Goal: Transaction & Acquisition: Book appointment/travel/reservation

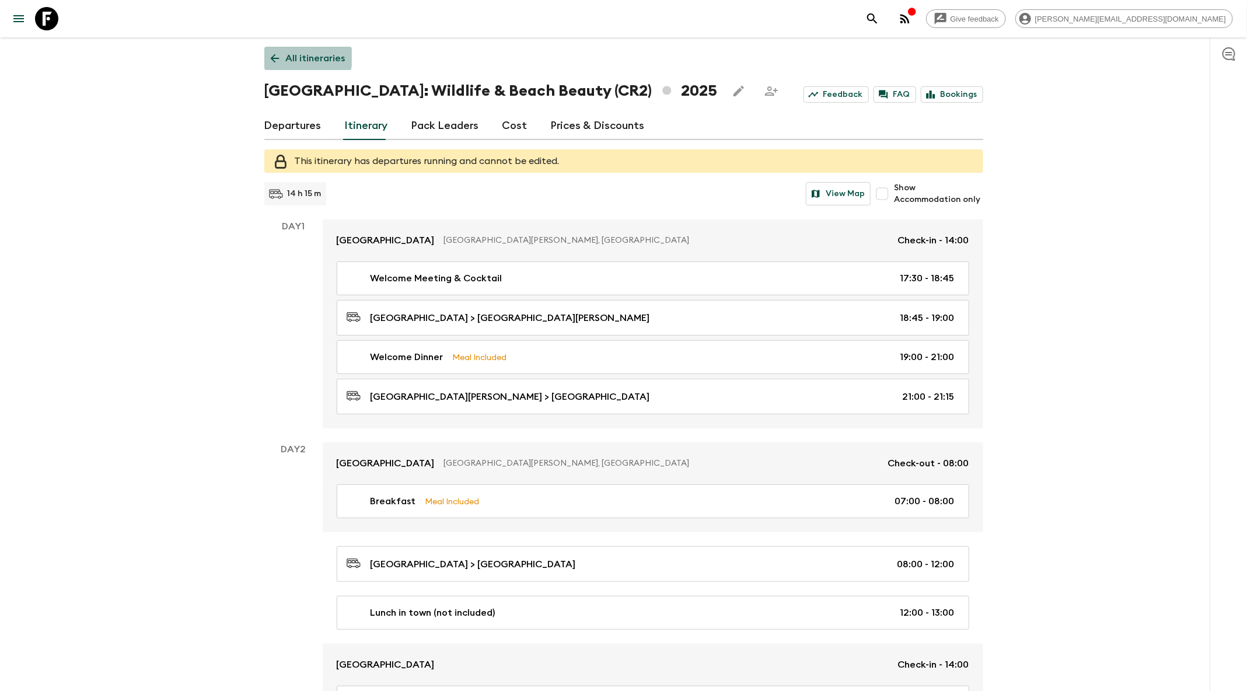
click at [279, 56] on icon at bounding box center [274, 58] width 13 height 13
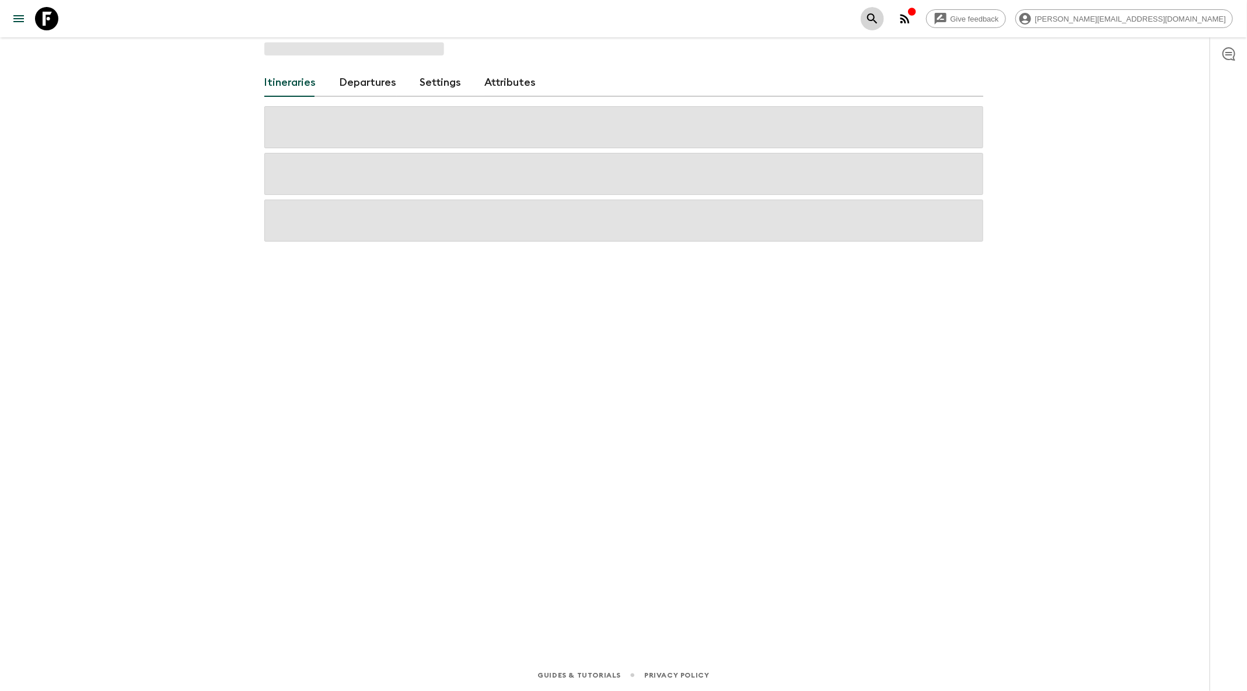
click at [880, 18] on icon "search adventures" at bounding box center [873, 19] width 14 height 14
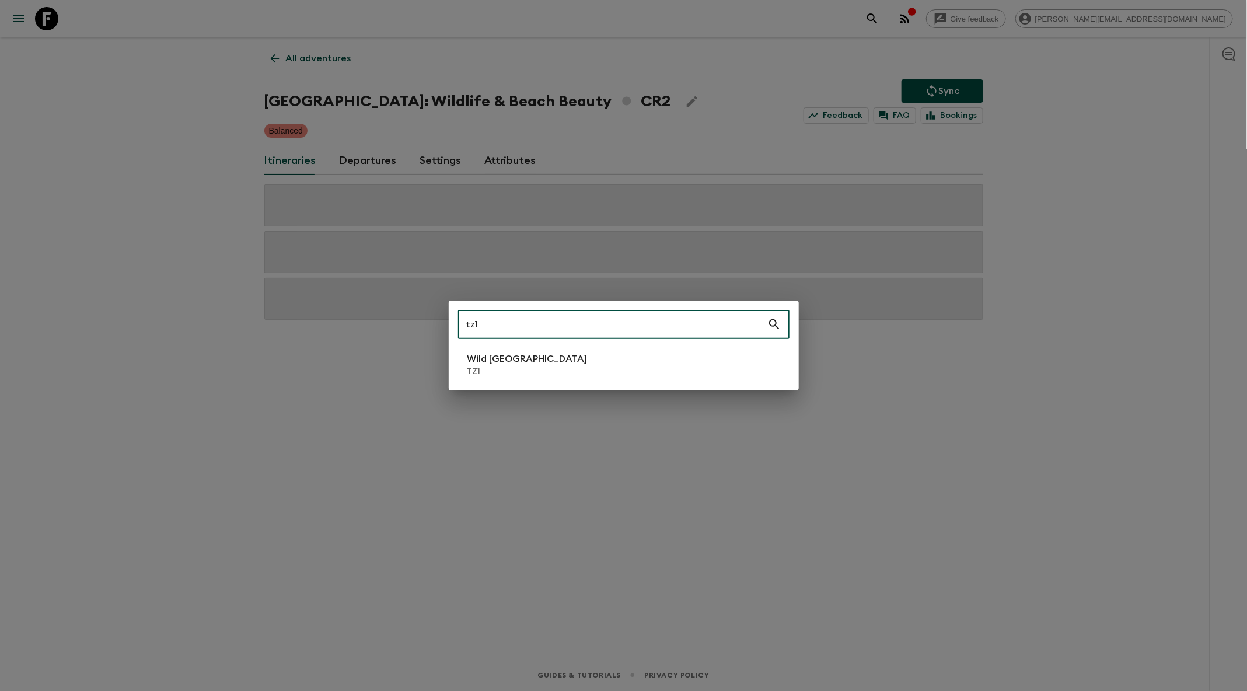
type input "tz1"
click at [542, 357] on li "Wild Tanzania TZ1" at bounding box center [624, 364] width 332 height 33
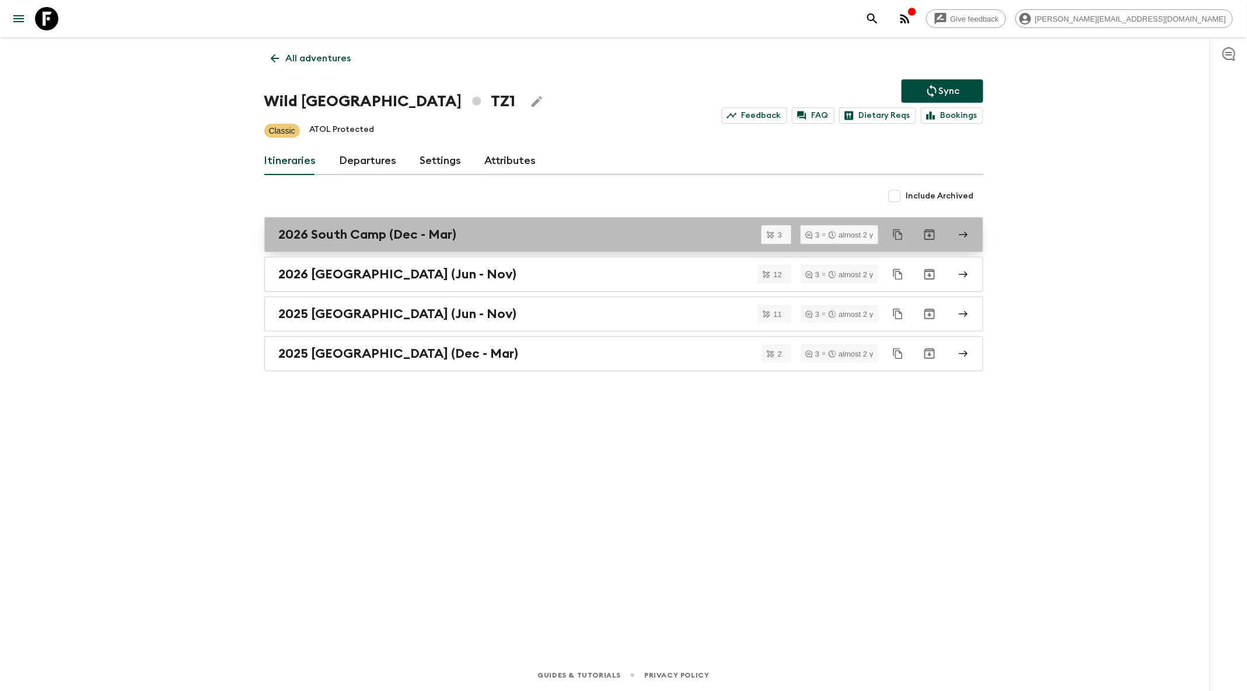
click at [500, 229] on div "2026 South Camp (Dec - Mar)" at bounding box center [613, 234] width 668 height 15
